Goal: Task Accomplishment & Management: Manage account settings

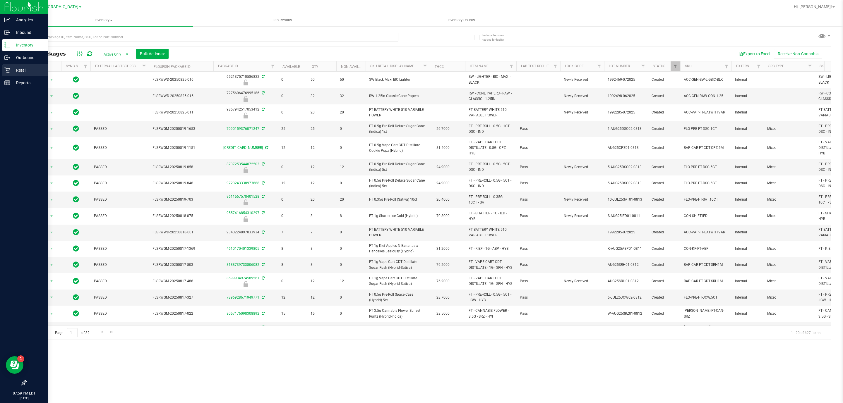
click at [4, 71] on icon at bounding box center [7, 70] width 6 height 6
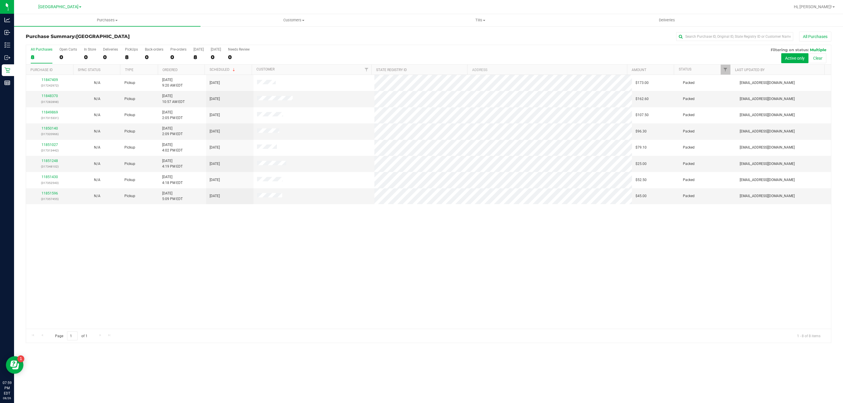
click at [477, 13] on nav "Boynton Beach WC Hi, Jonathan!" at bounding box center [428, 7] width 829 height 14
click at [478, 20] on span "Tills" at bounding box center [480, 20] width 186 height 5
click at [463, 34] on li "Manage tills" at bounding box center [480, 35] width 186 height 7
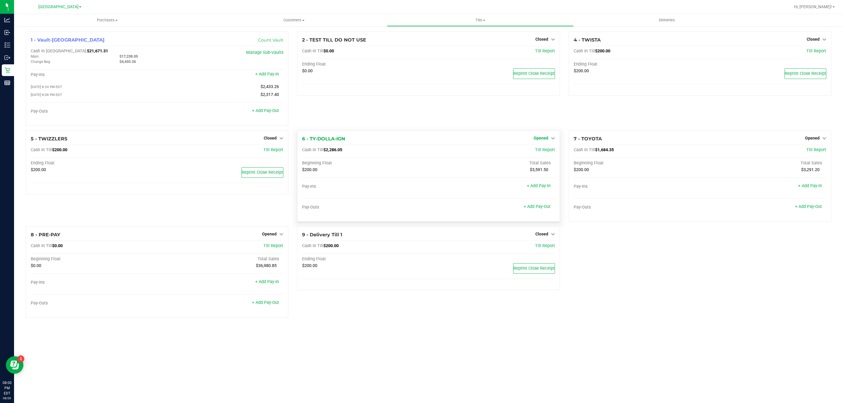
click at [551, 139] on icon at bounding box center [553, 138] width 4 height 4
click at [544, 154] on div "Close Till" at bounding box center [541, 150] width 43 height 7
click at [543, 152] on link "Close Till" at bounding box center [541, 150] width 16 height 5
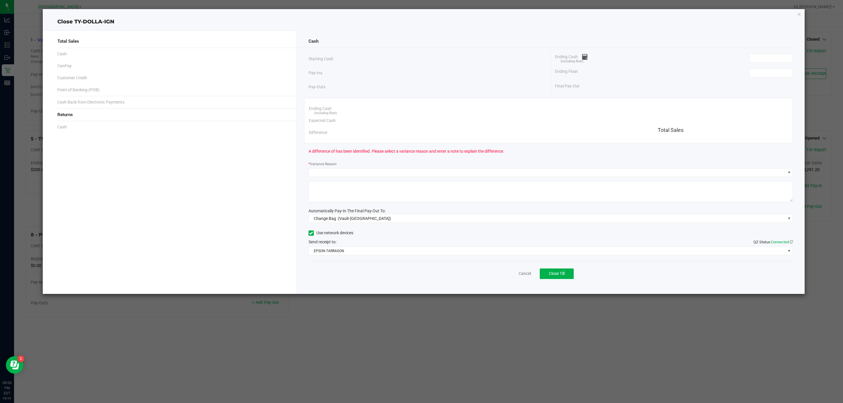
click at [760, 78] on div "Ending Float" at bounding box center [674, 73] width 238 height 15
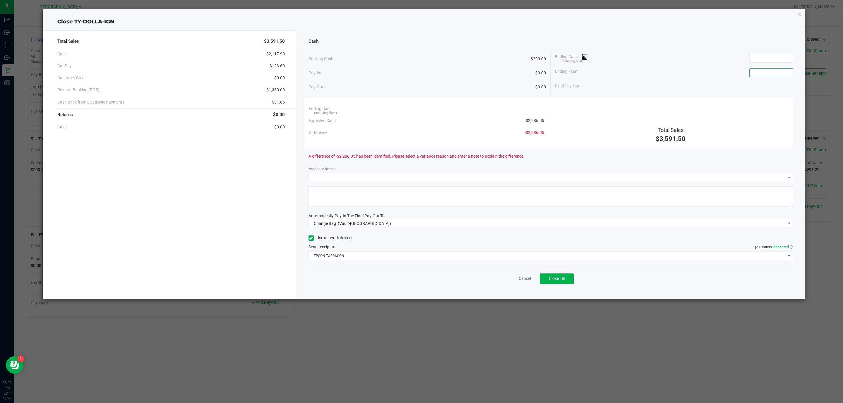
click at [762, 72] on input at bounding box center [770, 73] width 43 height 8
type input "$200.00"
click at [772, 58] on input at bounding box center [770, 58] width 43 height 8
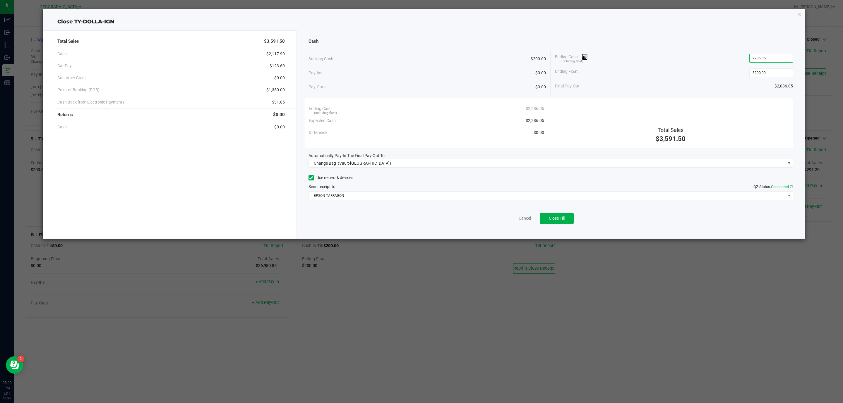
type input "$2,286.05"
click at [545, 170] on div "Cash Starting Cash $200.00 Pay-Ins $0.00 Pay-Outs $0.00 Ending Cash (including …" at bounding box center [551, 134] width 508 height 208
click at [546, 154] on div "Automatically Pay-In The Final Pay-Out To:" at bounding box center [550, 156] width 485 height 6
click at [545, 160] on span "Change Bag (Vault-Boynton Beach)" at bounding box center [550, 163] width 485 height 9
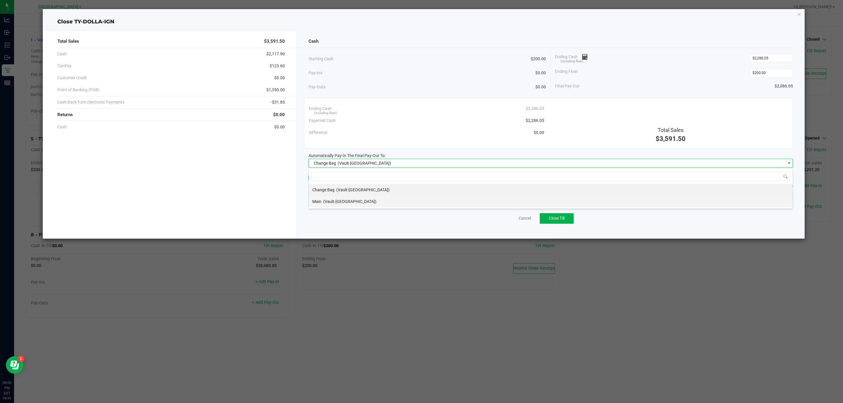
click at [367, 199] on li "Main (Vault-Boynton Beach)" at bounding box center [551, 202] width 484 height 12
